Goal: Browse casually

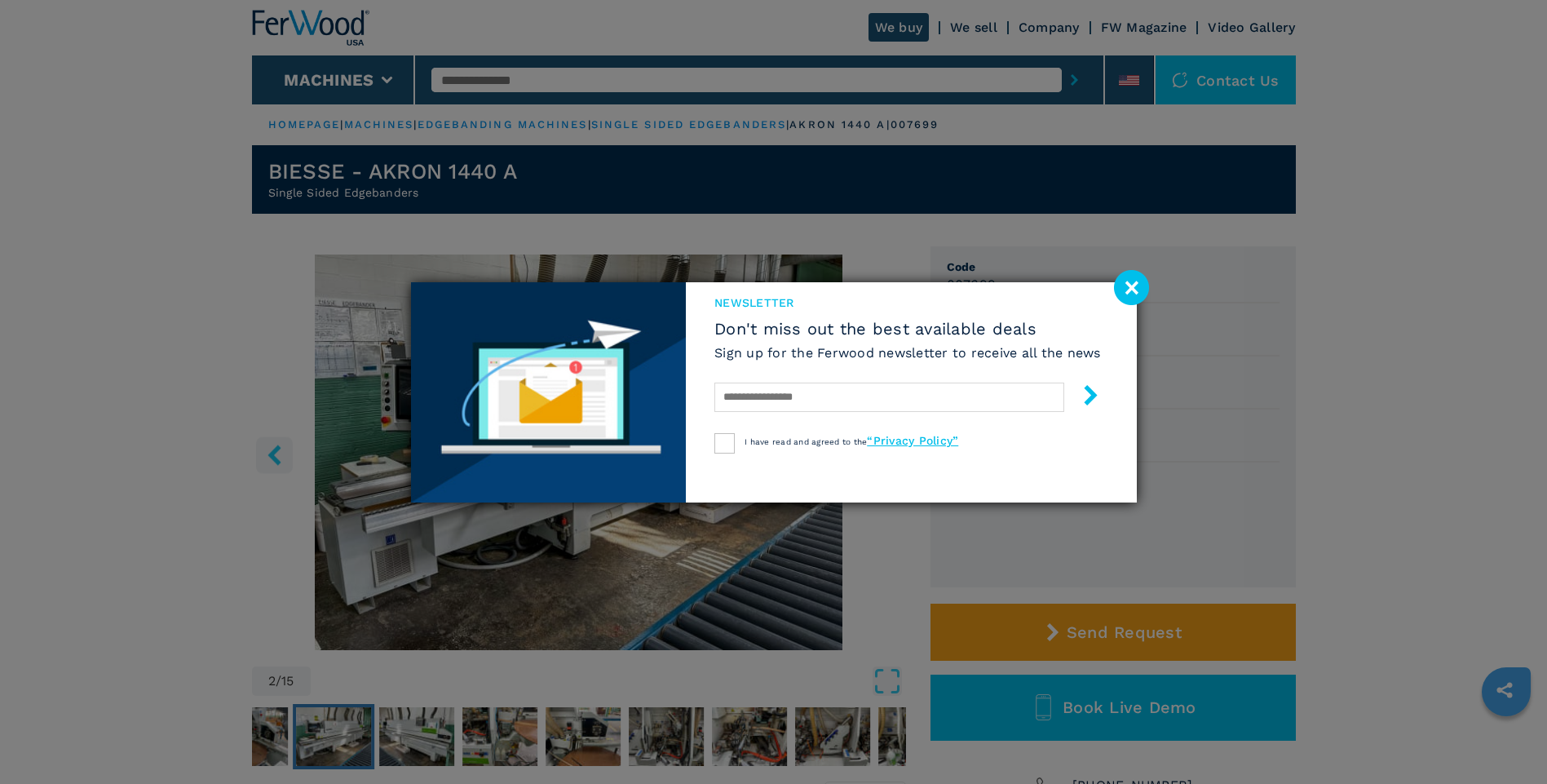
click at [1127, 288] on image at bounding box center [1131, 287] width 35 height 35
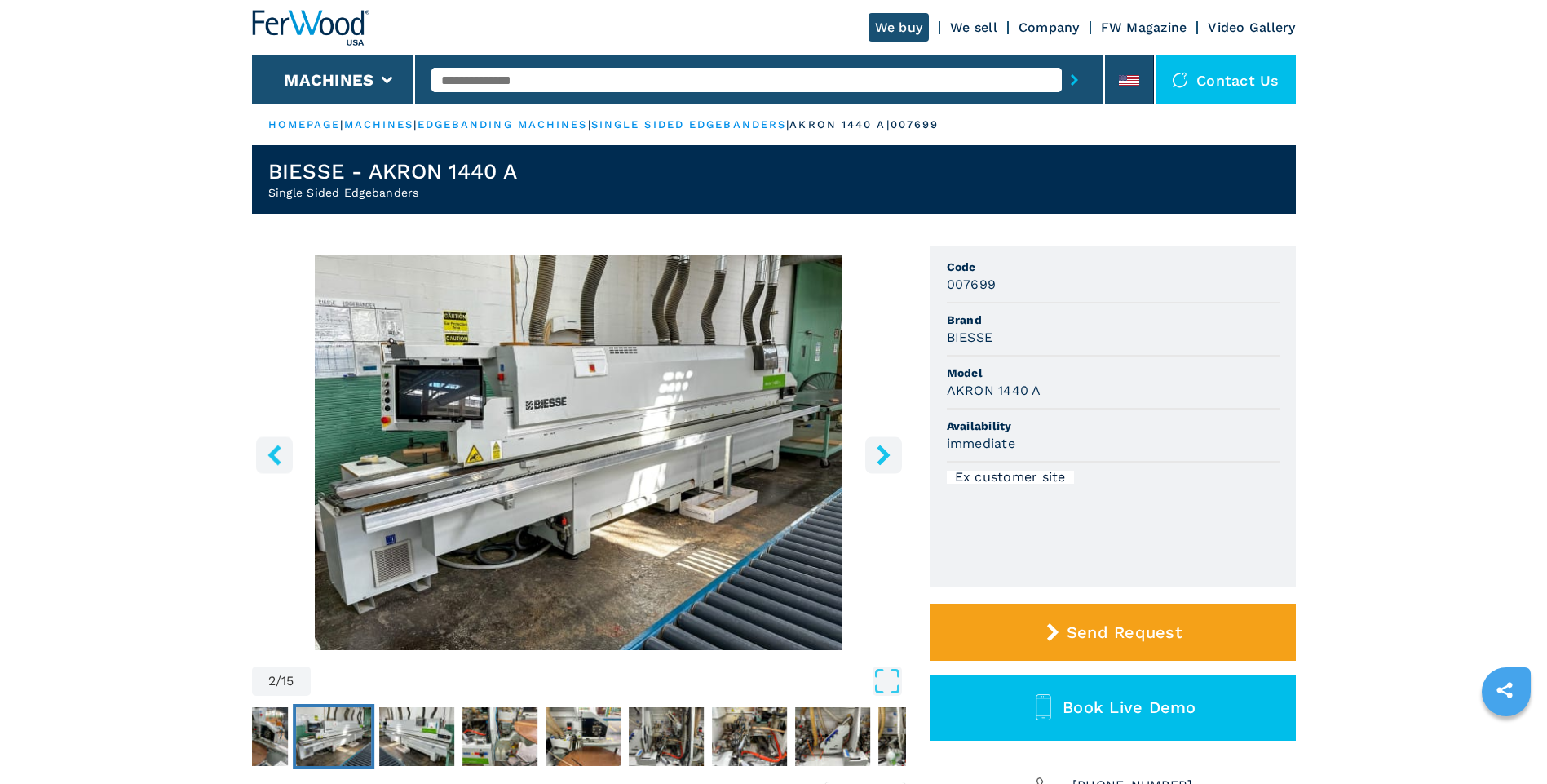
click at [879, 454] on icon "right-button" at bounding box center [883, 454] width 21 height 21
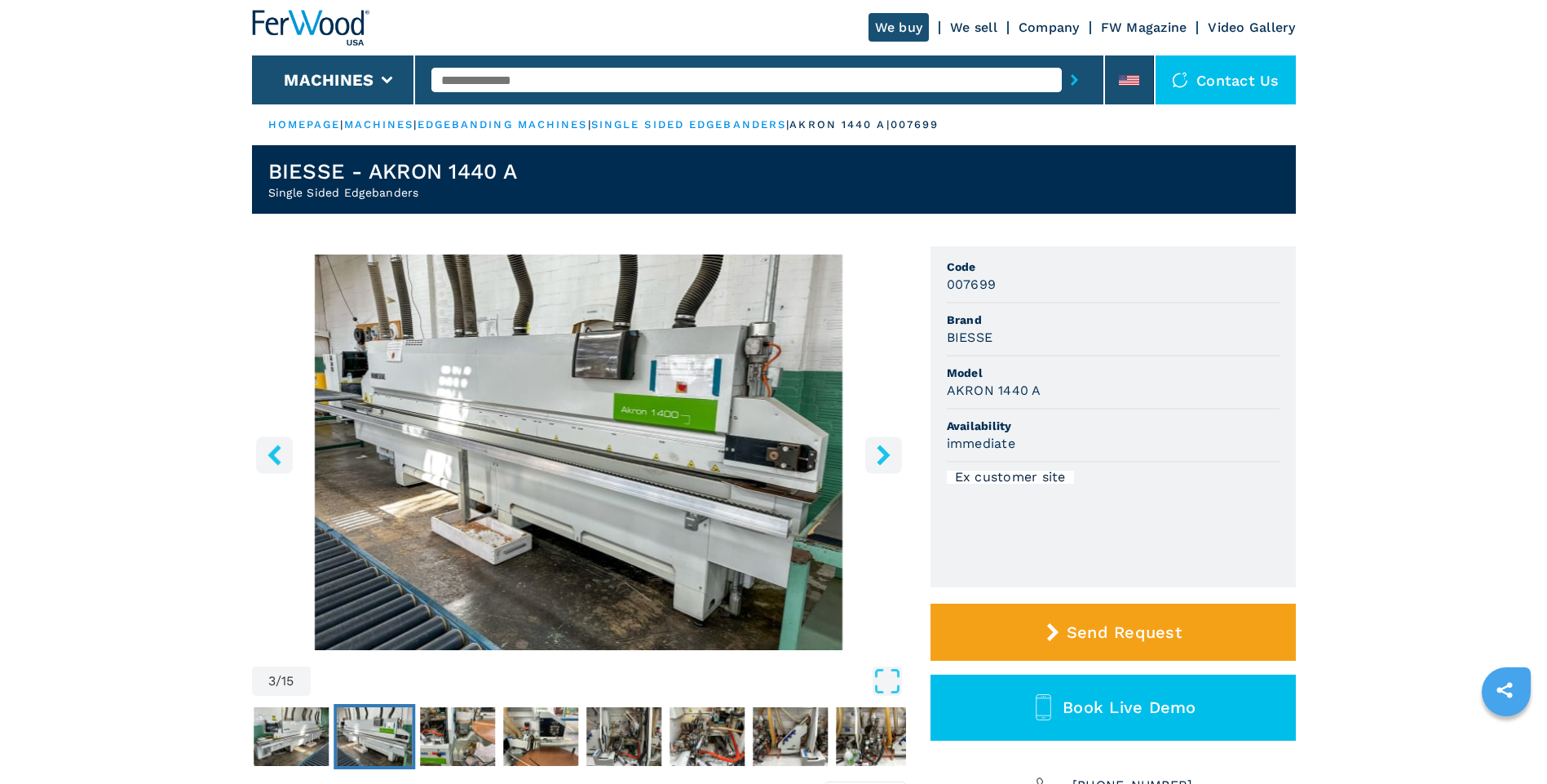
click at [877, 457] on icon "right-button" at bounding box center [883, 454] width 21 height 21
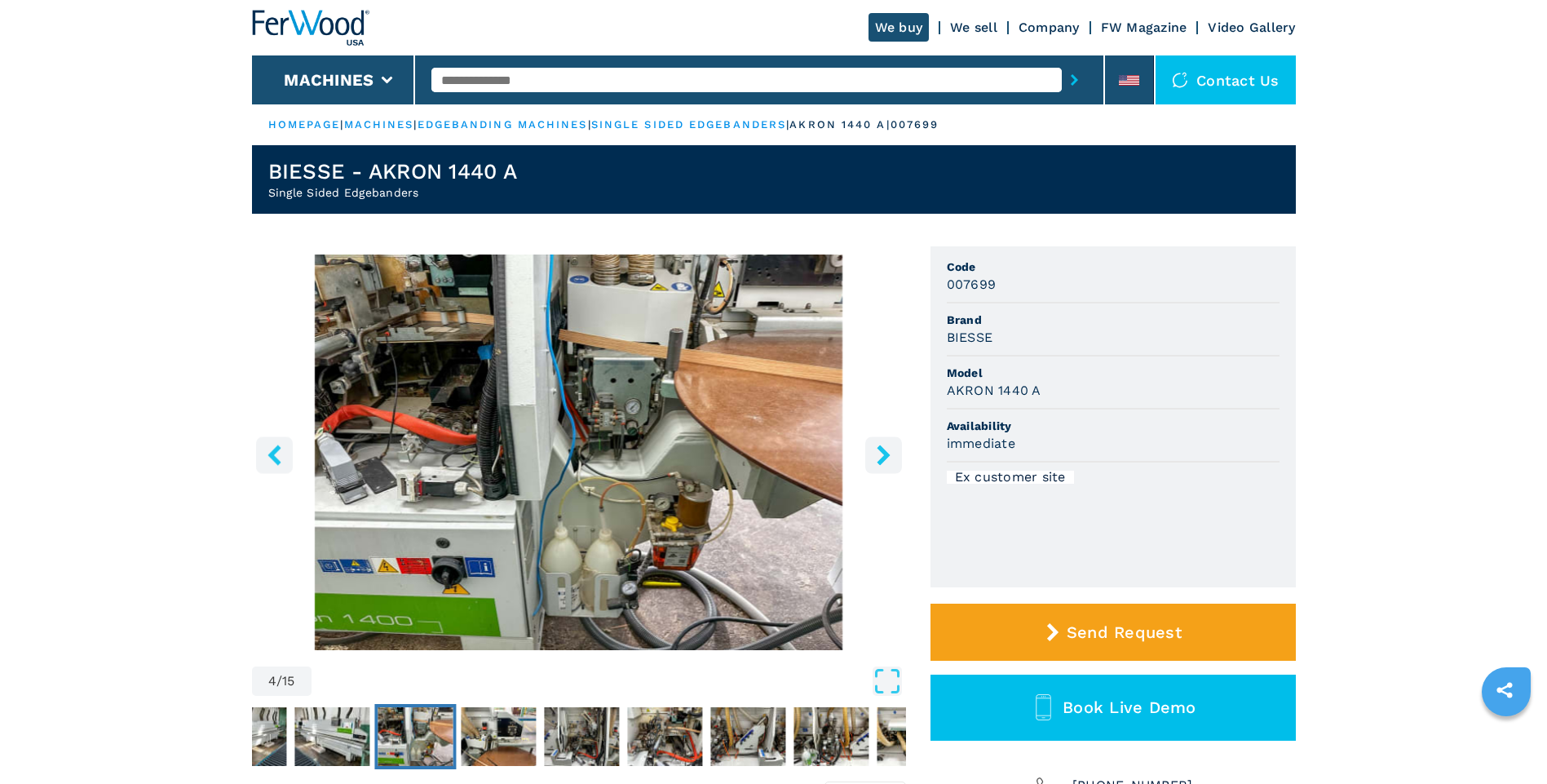
click at [280, 463] on icon "left-button" at bounding box center [274, 454] width 21 height 21
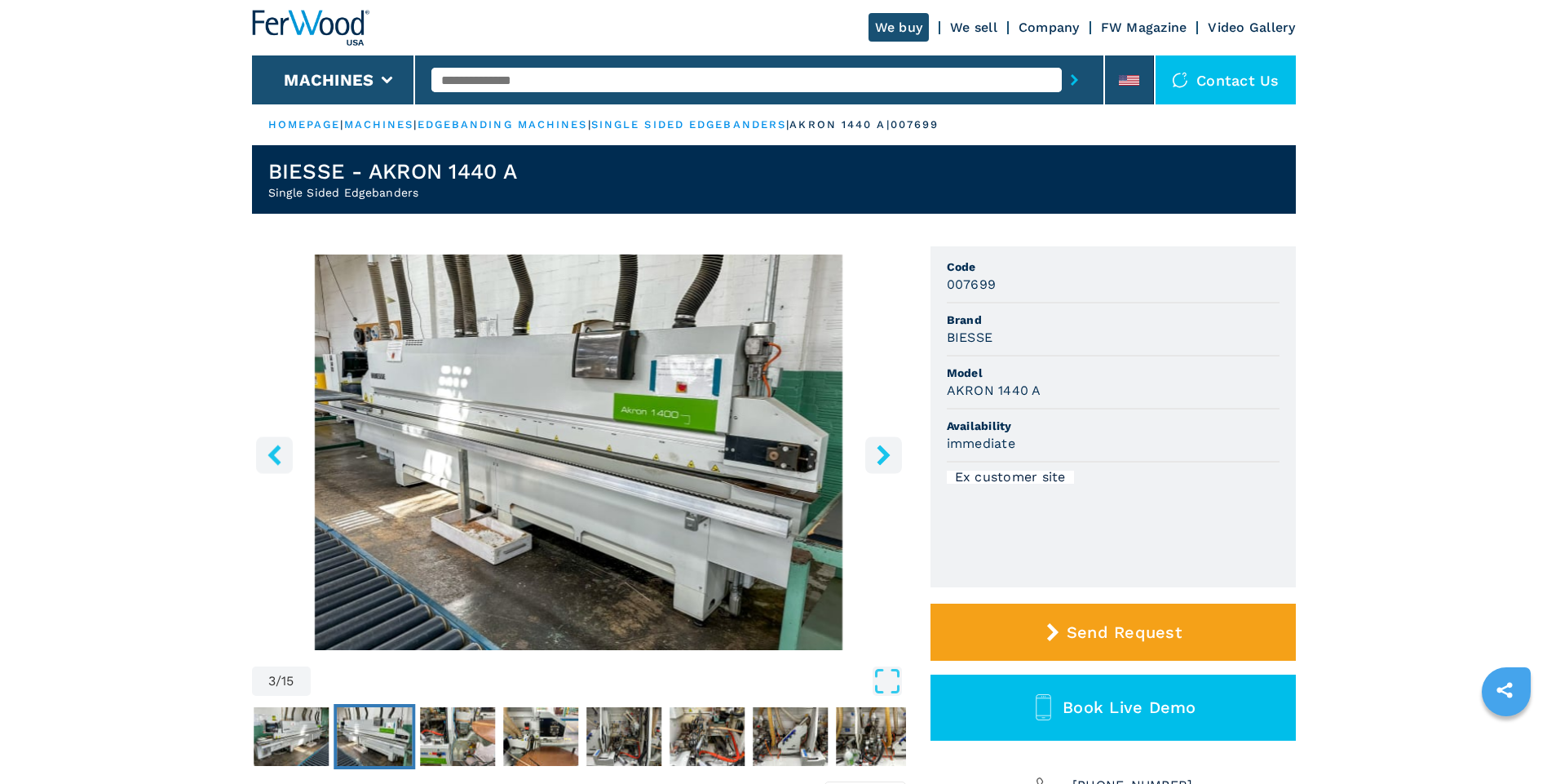
click at [873, 462] on icon "right-button" at bounding box center [883, 454] width 21 height 21
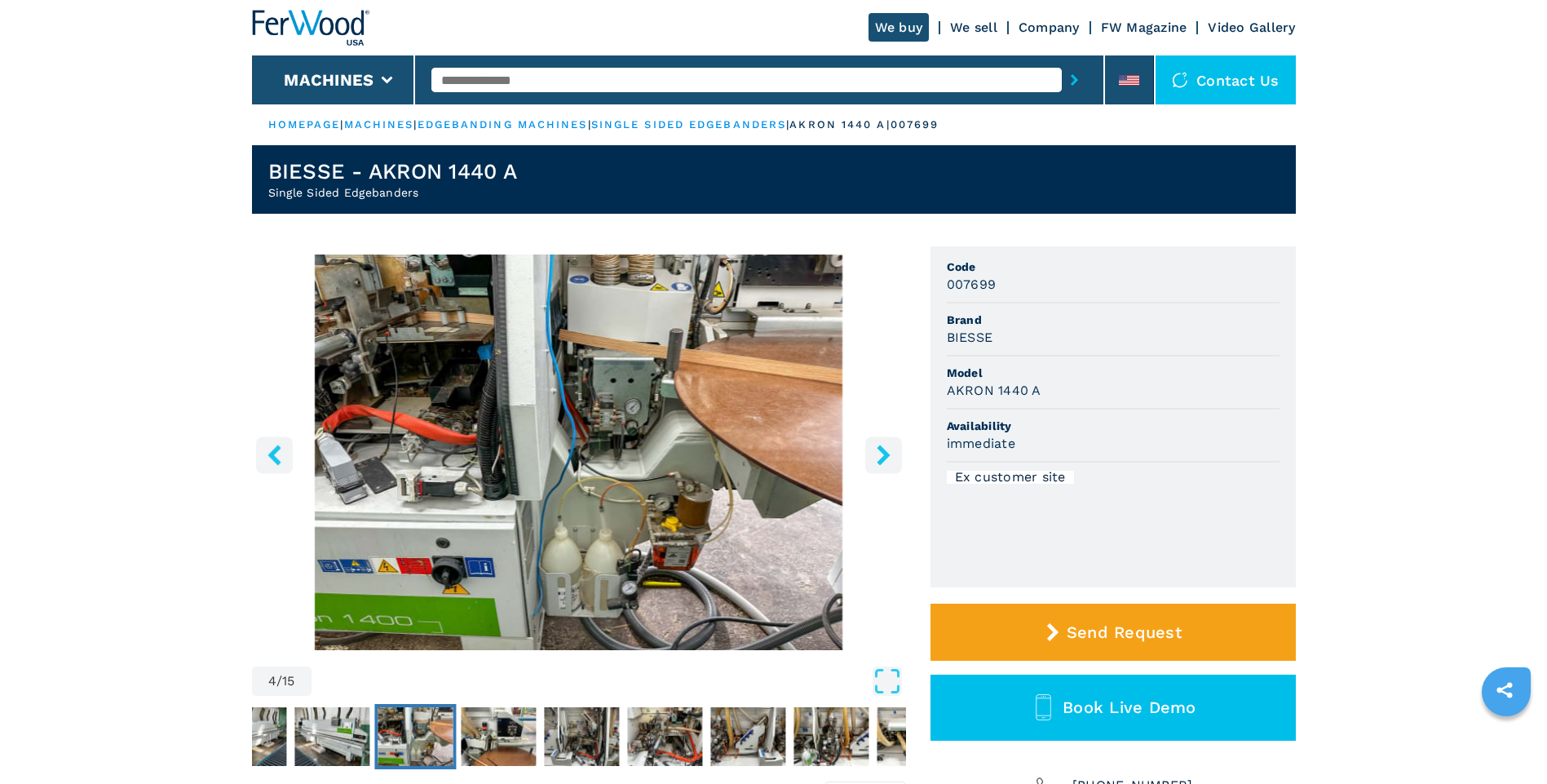
click at [874, 455] on icon "right-button" at bounding box center [883, 454] width 21 height 21
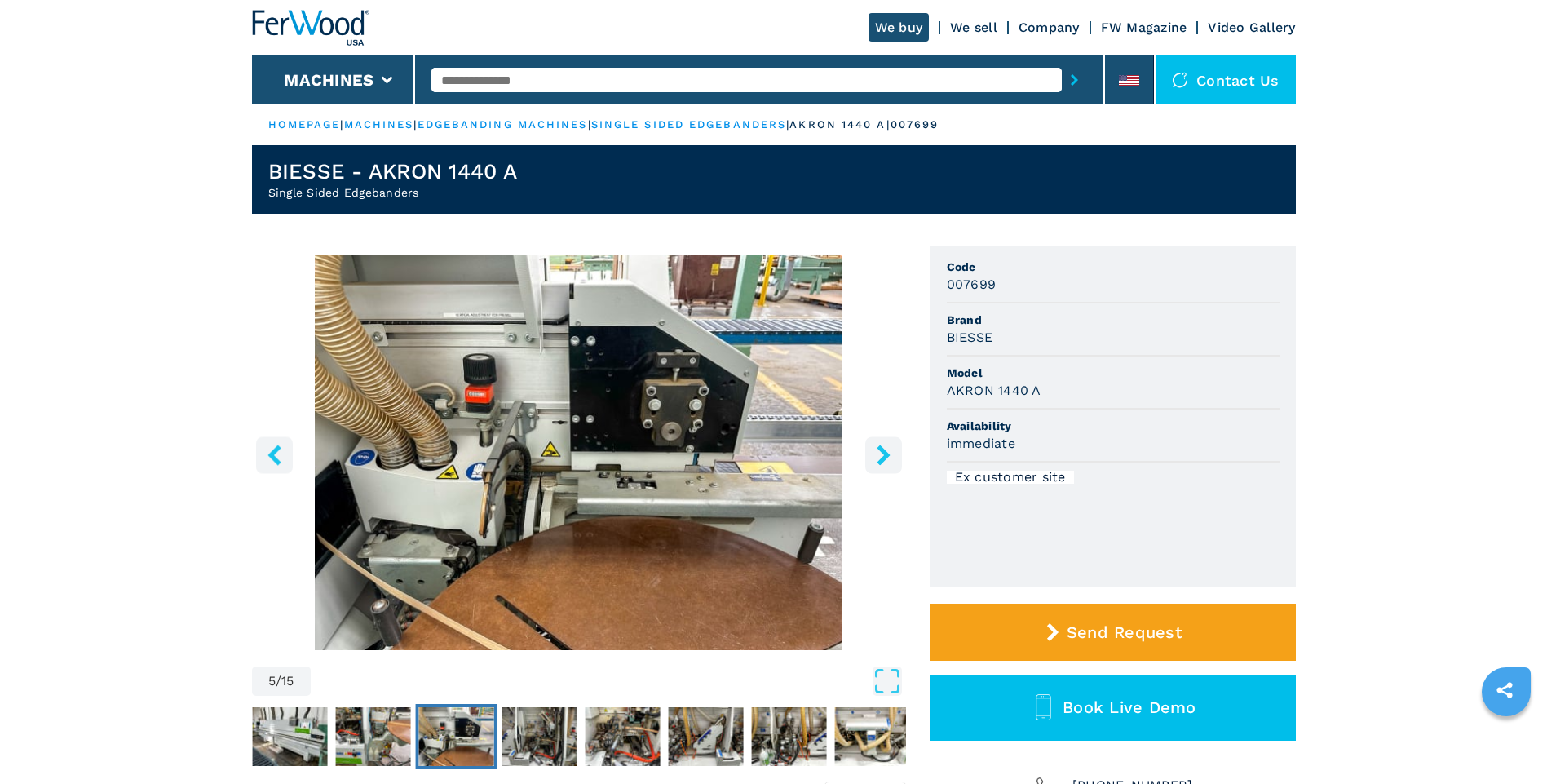
click at [874, 457] on icon "right-button" at bounding box center [883, 454] width 21 height 21
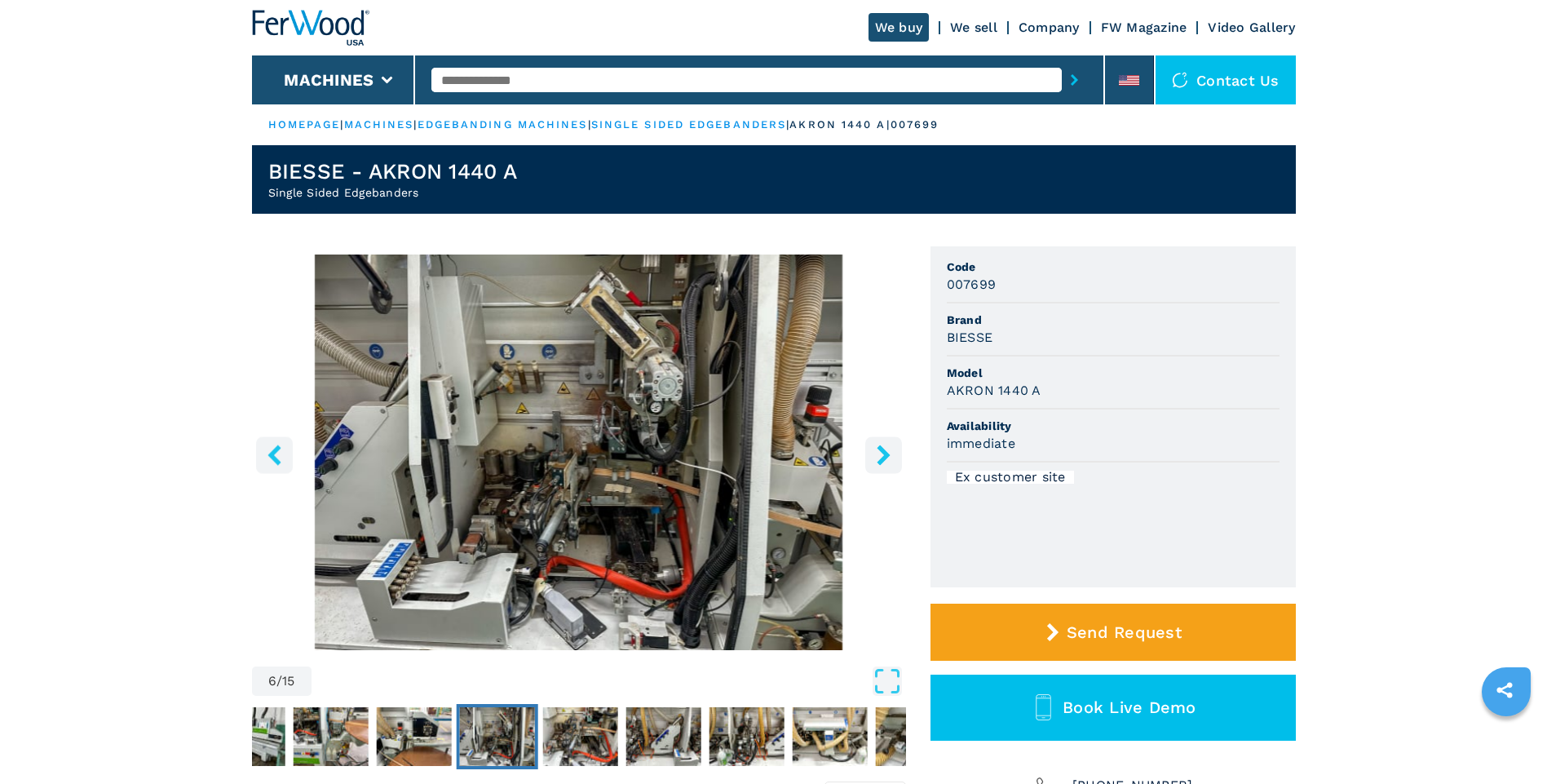
click at [874, 457] on icon "right-button" at bounding box center [883, 454] width 21 height 21
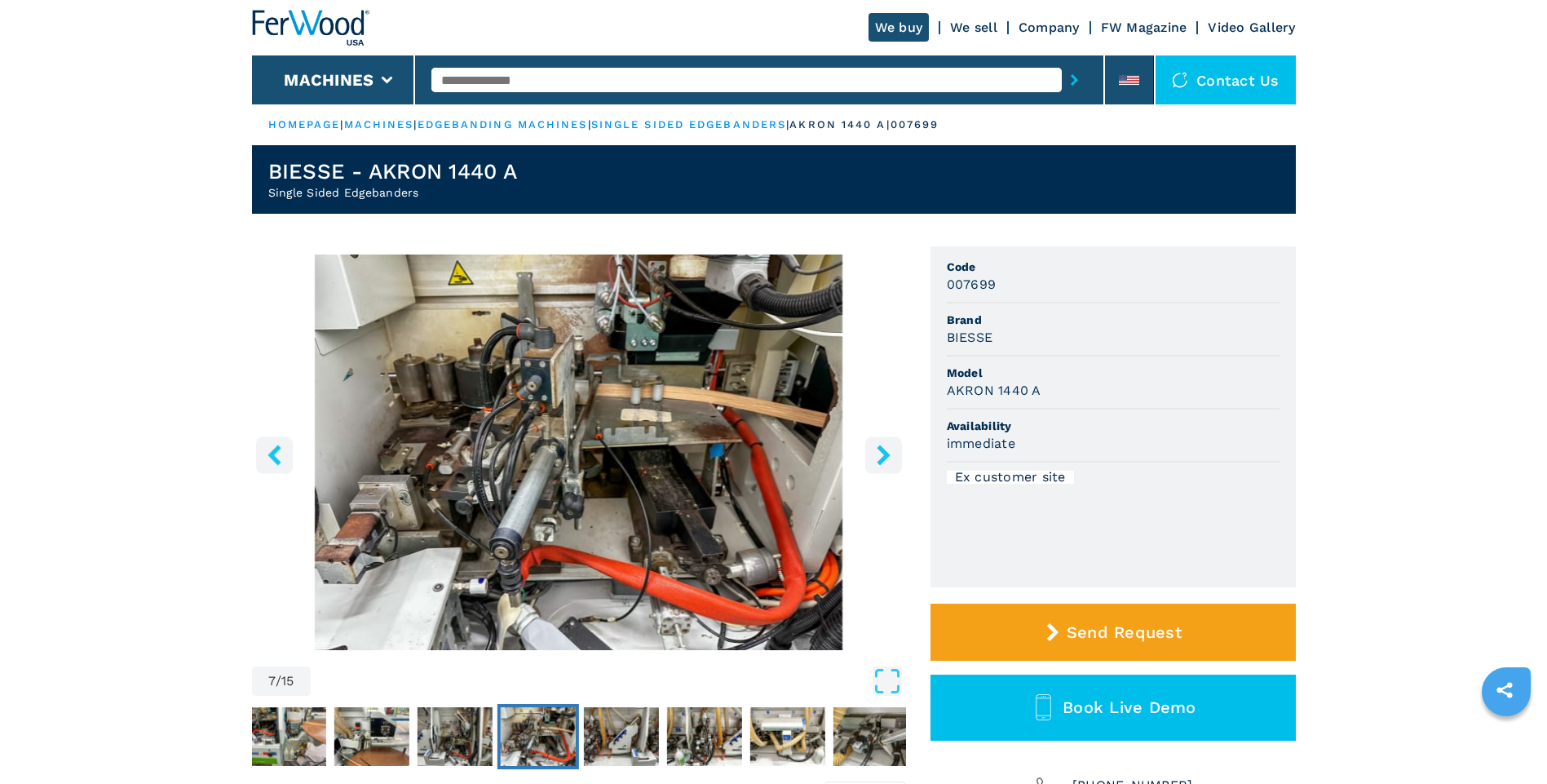
click at [874, 457] on icon "right-button" at bounding box center [883, 454] width 21 height 21
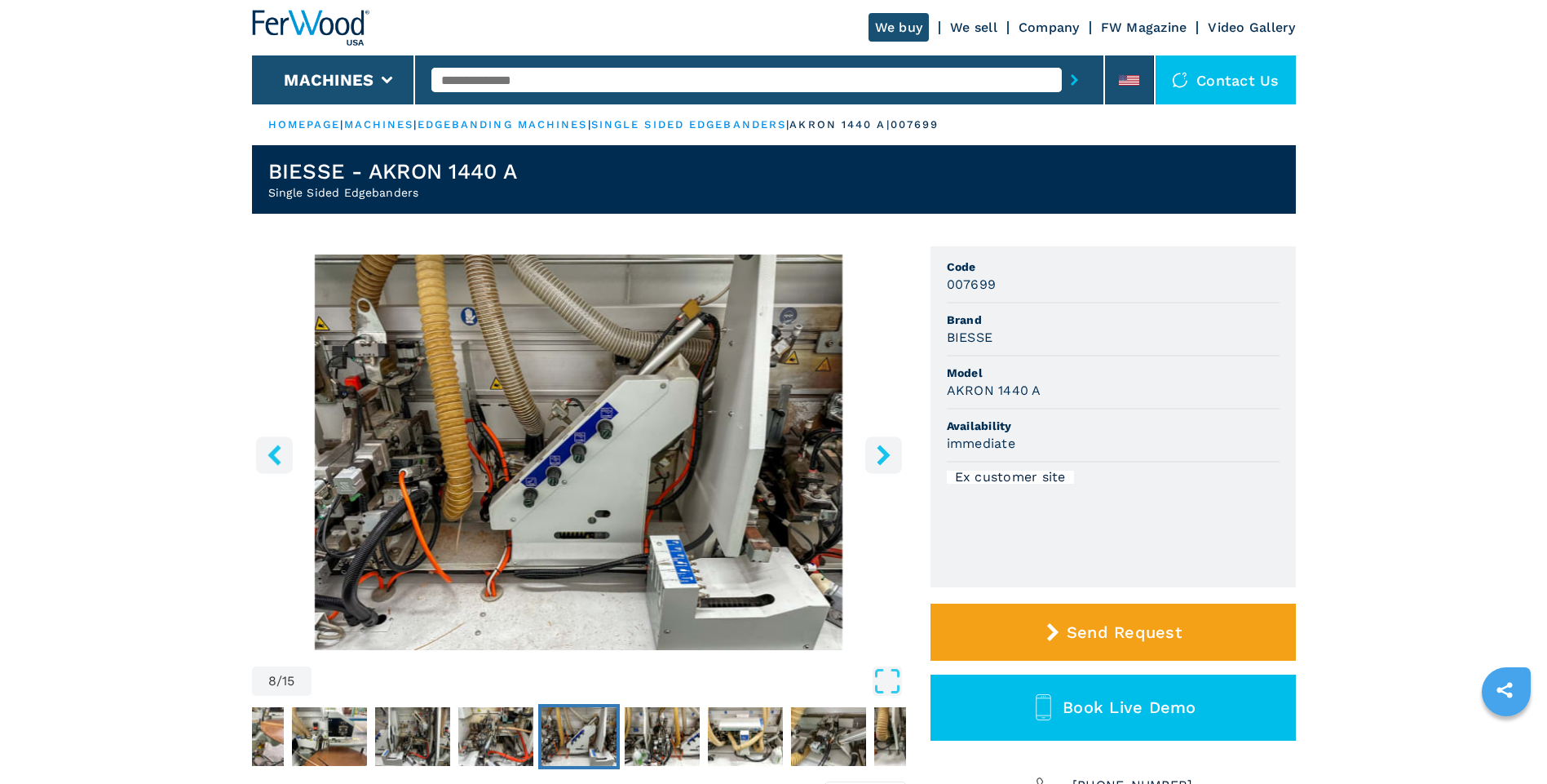
click at [874, 457] on icon "right-button" at bounding box center [883, 454] width 21 height 21
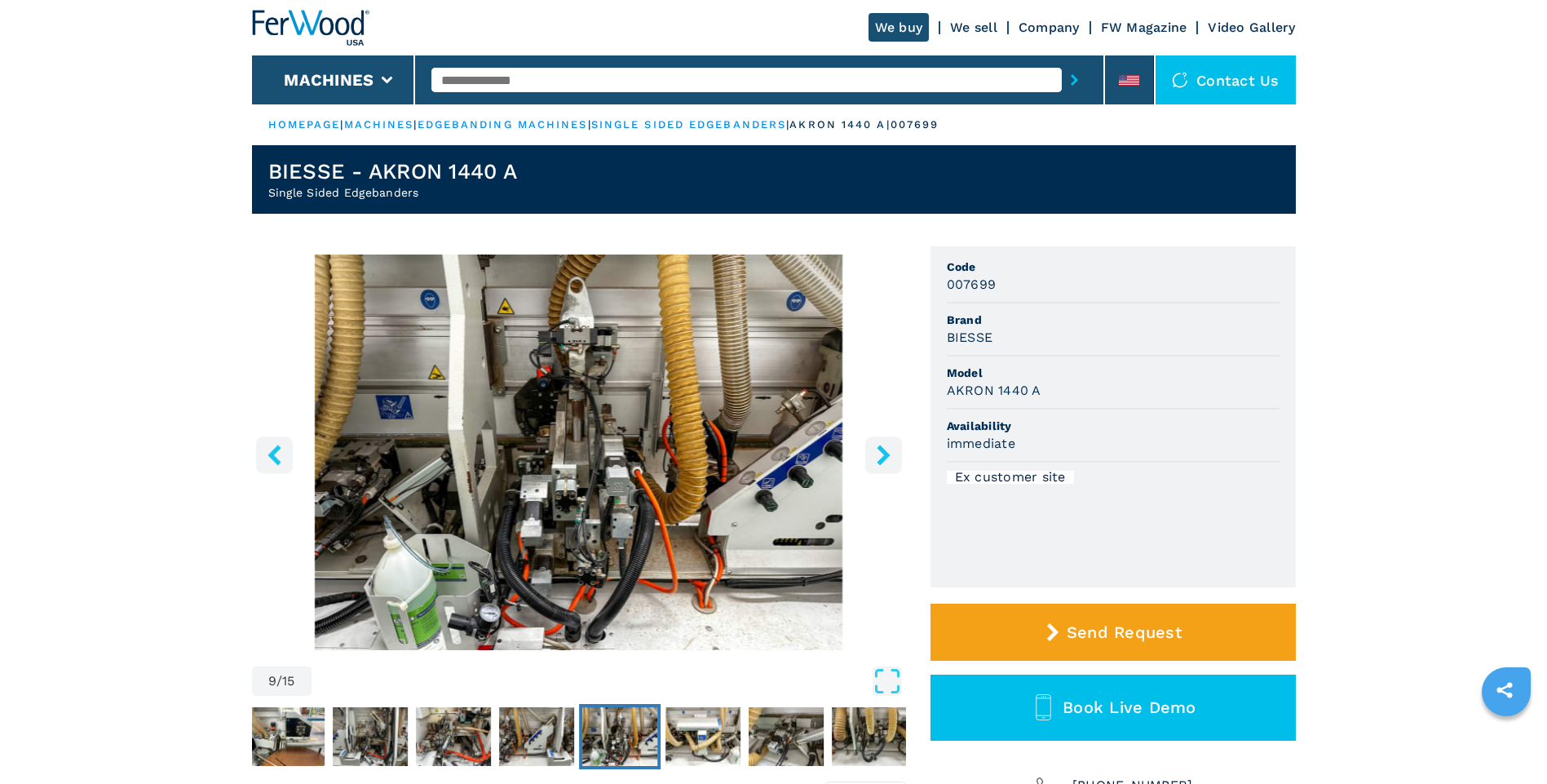
click at [874, 457] on icon "right-button" at bounding box center [883, 454] width 21 height 21
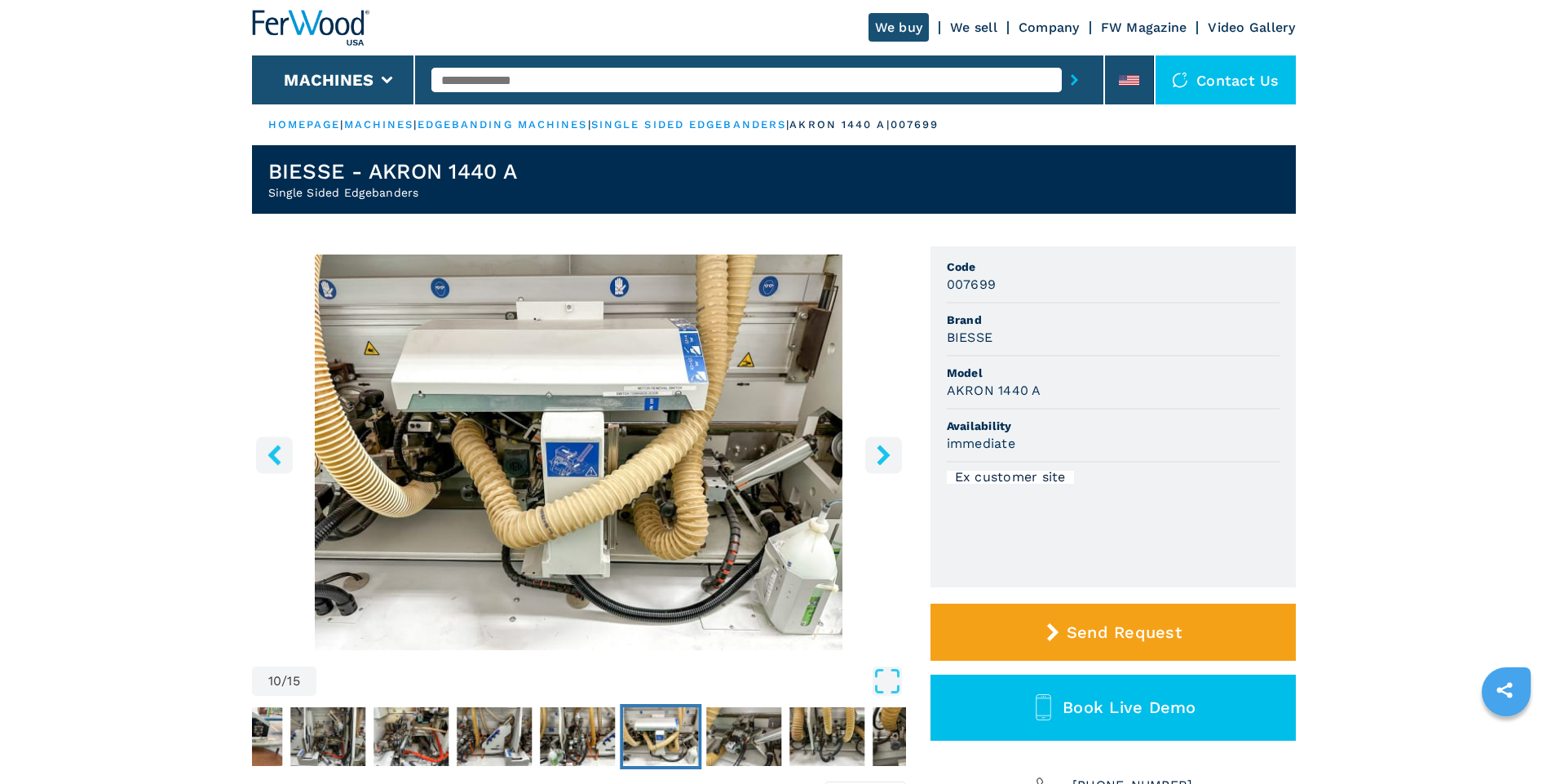
click at [874, 457] on icon "right-button" at bounding box center [883, 454] width 21 height 21
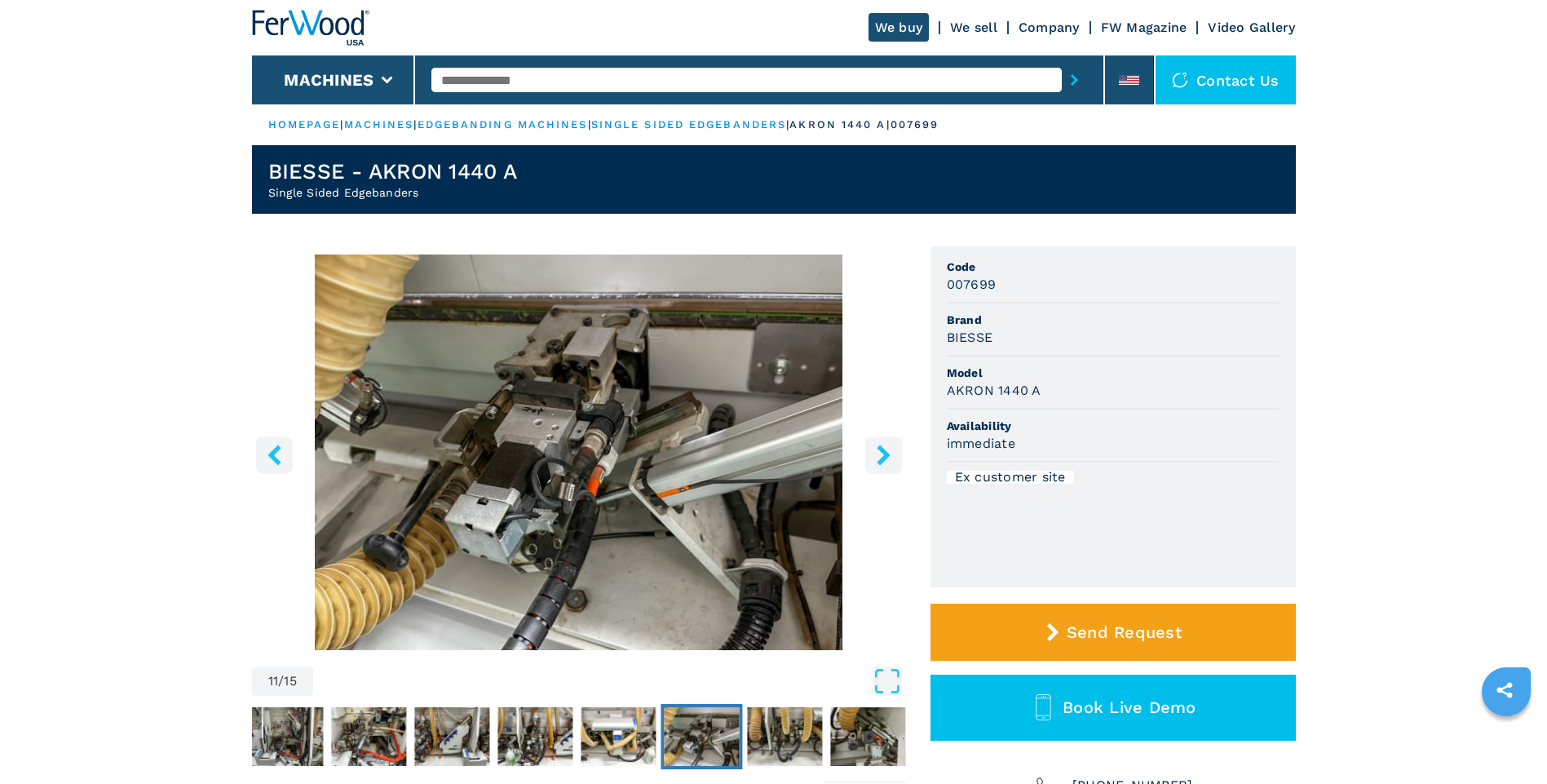
click at [874, 457] on icon "right-button" at bounding box center [883, 454] width 21 height 21
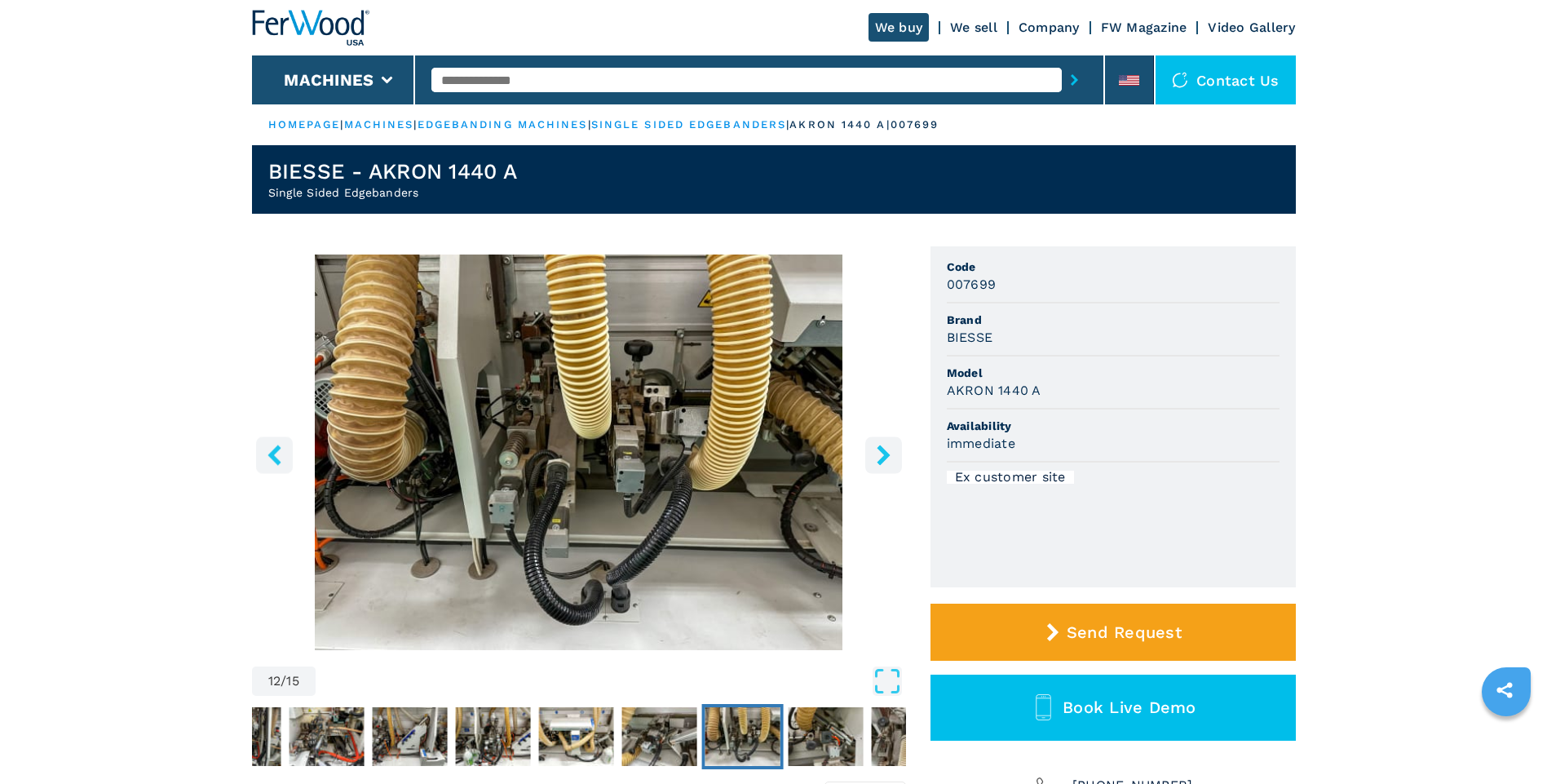
click at [874, 457] on icon "right-button" at bounding box center [883, 454] width 21 height 21
